Goal: Task Accomplishment & Management: Use online tool/utility

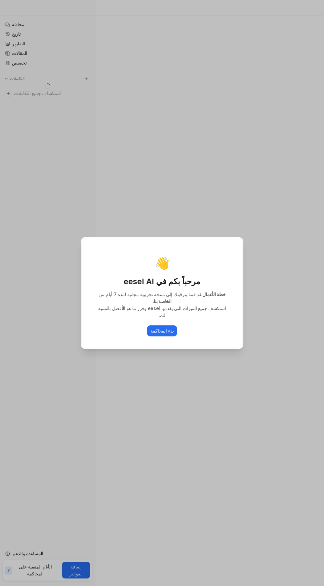
click at [173, 325] on button "بدء المحاكمة" at bounding box center [162, 330] width 30 height 11
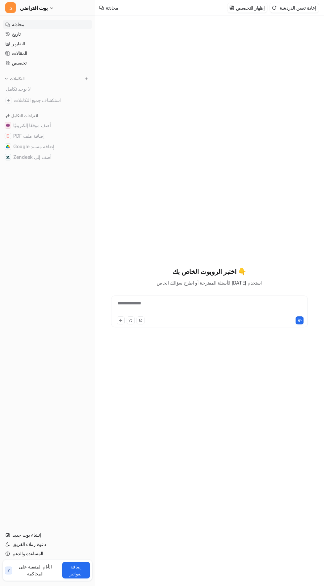
type textarea "**********"
